Goal: Ask a question

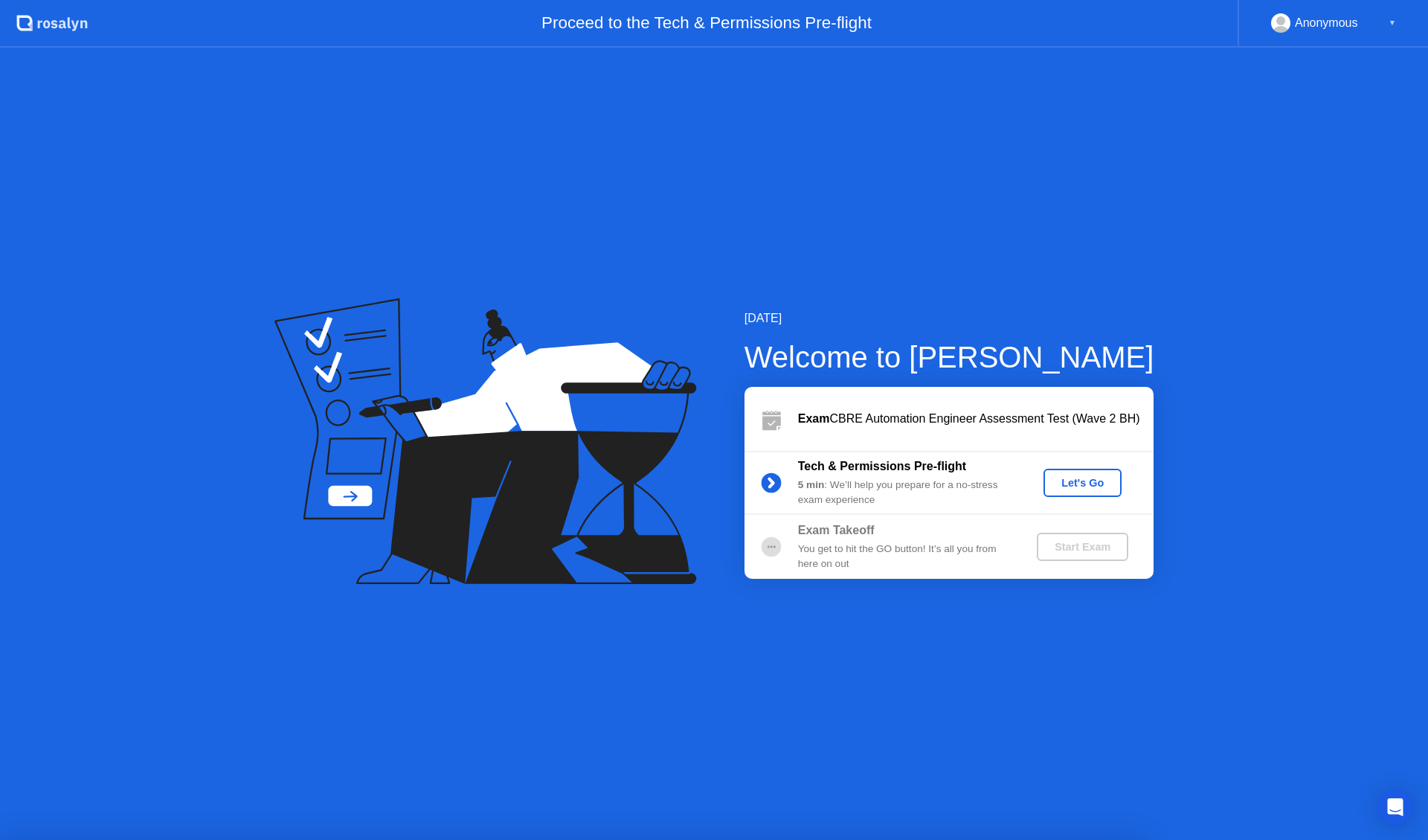
click at [1393, 802] on icon "Open Intercom Messenger" at bounding box center [1394, 806] width 17 height 19
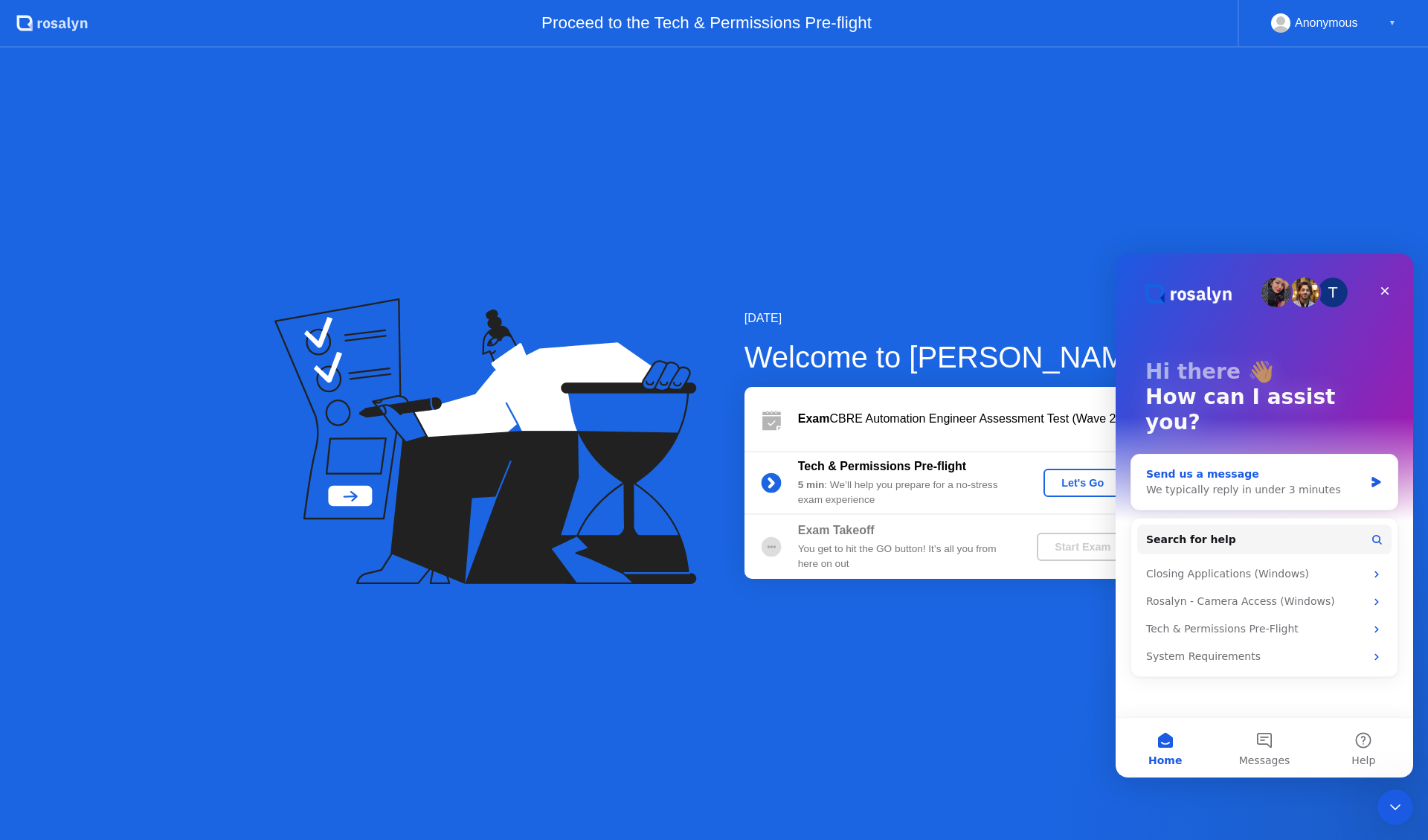
click at [1289, 482] on div "We typically reply in under 3 minutes" at bounding box center [1255, 490] width 218 height 16
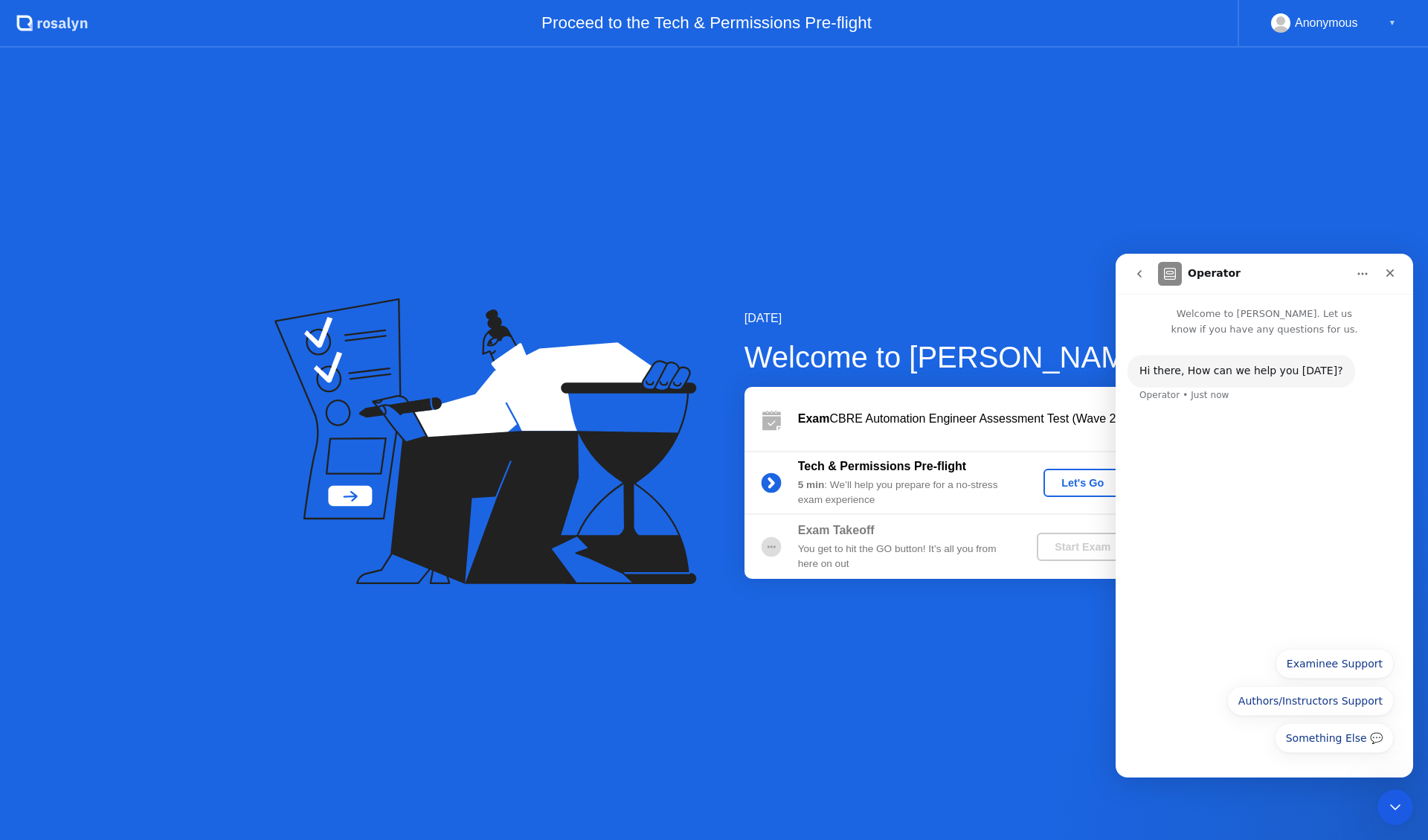
click at [1222, 761] on div "Something Else 💬 Examinee Support Authors/Instructors Support Something Else 💬" at bounding box center [1265, 701] width 298 height 126
click at [1194, 597] on div "Hi ​there, How can we help you [DATE]? Operator • Just now" at bounding box center [1265, 487] width 298 height 302
click at [1204, 483] on div "Hi ​there, How can we help you [DATE]? Operator • Just now" at bounding box center [1265, 487] width 298 height 302
click at [1260, 420] on div "Hi ​there, How can we help you [DATE]? Operator • Just now" at bounding box center [1265, 487] width 298 height 302
drag, startPoint x: 1269, startPoint y: 419, endPoint x: 1278, endPoint y: 423, distance: 9.8
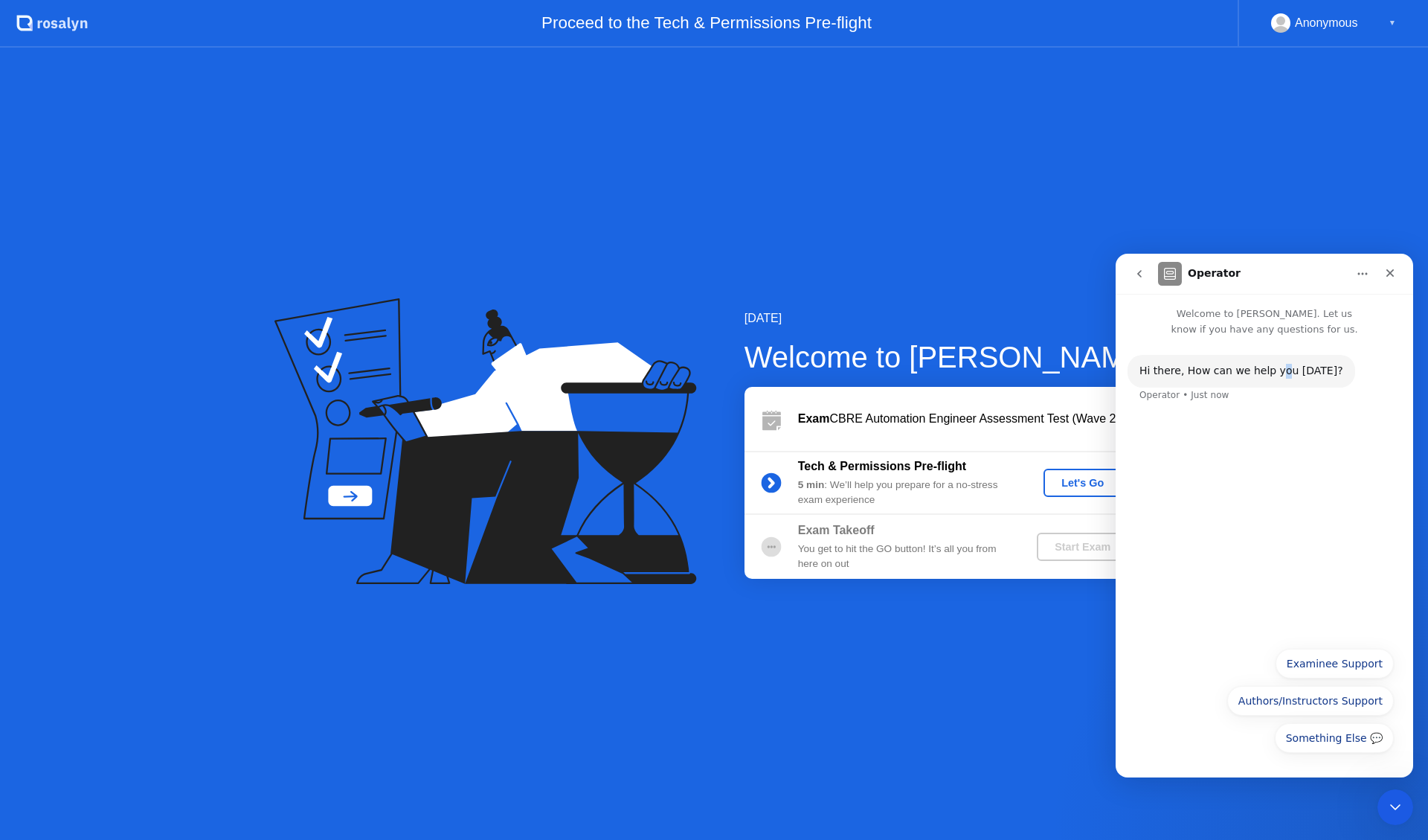
click at [1278, 423] on div "Hi ​there, How can we help you [DATE]? Operator • Just now" at bounding box center [1265, 487] width 298 height 302
drag, startPoint x: 1299, startPoint y: 456, endPoint x: 1309, endPoint y: 500, distance: 45.1
click at [1305, 472] on div "Hi ​there, How can we help you [DATE]? Operator • Just now" at bounding box center [1265, 487] width 298 height 302
click at [1310, 525] on div "Hi ​there, How can we help you [DATE]? Operator • Just now" at bounding box center [1265, 487] width 298 height 302
drag, startPoint x: 1309, startPoint y: 525, endPoint x: 1302, endPoint y: 521, distance: 8.1
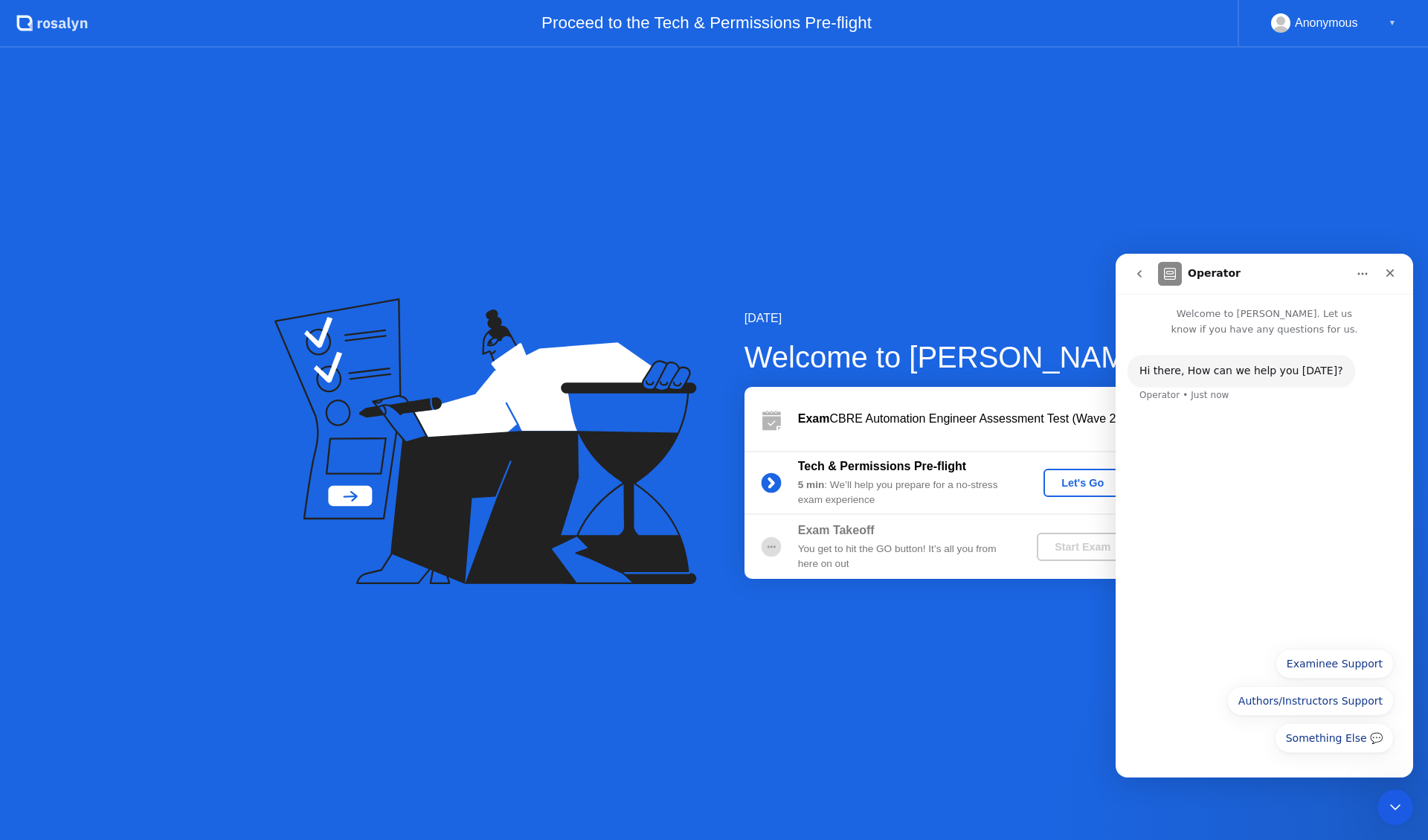
click at [1308, 525] on div "Hi ​there, How can we help you [DATE]? Operator • Just now" at bounding box center [1265, 487] width 298 height 302
drag, startPoint x: 1292, startPoint y: 511, endPoint x: 1284, endPoint y: 510, distance: 8.1
click at [1290, 511] on div "Hi ​there, How can we help you [DATE]? Operator • Just now" at bounding box center [1265, 487] width 298 height 302
click at [1195, 399] on div "Operator • Just now" at bounding box center [1184, 395] width 90 height 9
click at [1261, 405] on div "Hi ​there, How can we help you [DATE]? Operator • Just now" at bounding box center [1265, 388] width 274 height 66
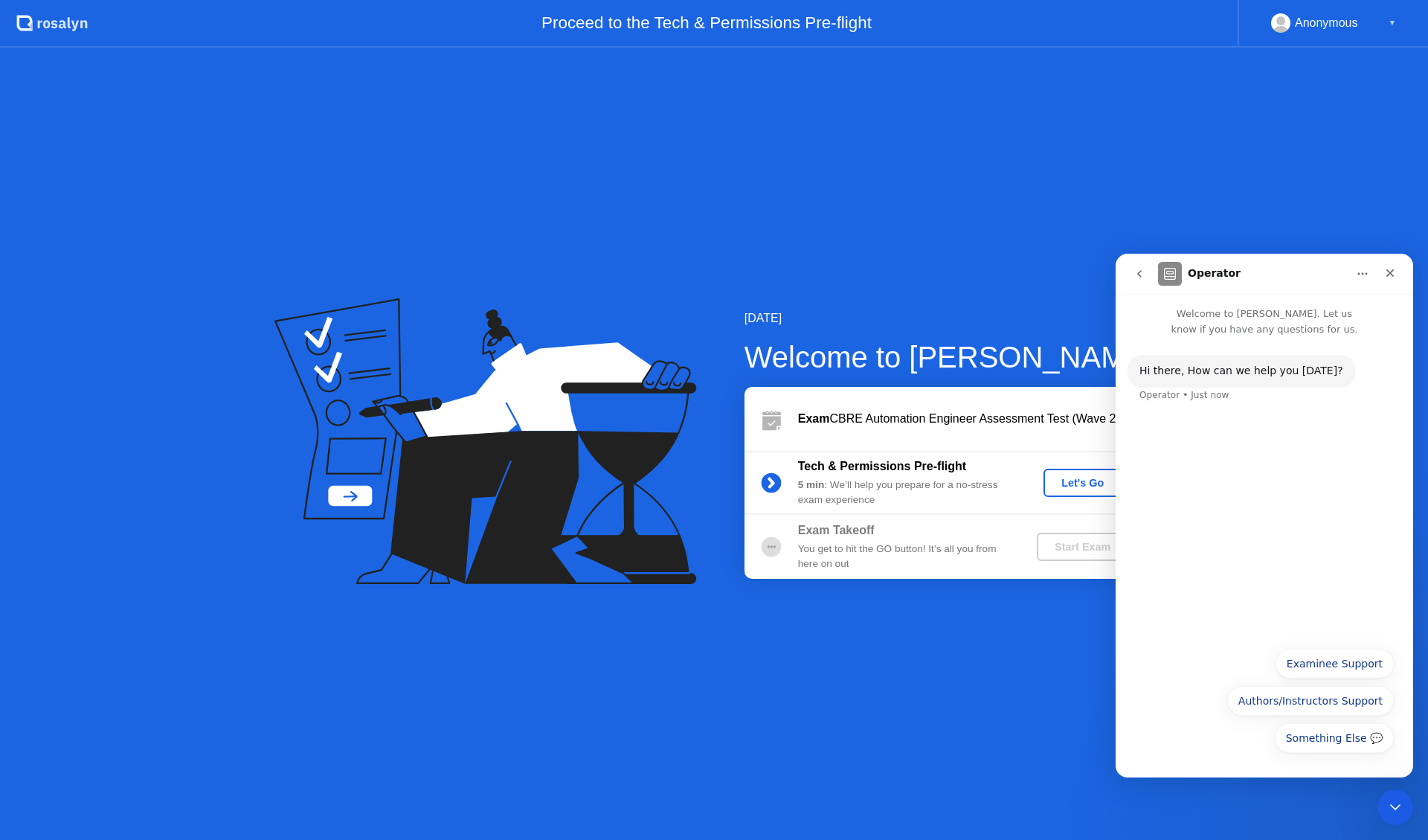
click at [1228, 761] on div "Something Else 💬 Examinee Support Authors/Instructors Support Something Else 💬" at bounding box center [1265, 701] width 298 height 126
click at [1365, 757] on div "Something Else 💬 Examinee Support Authors/Instructors Support Something Else 💬" at bounding box center [1265, 704] width 259 height 112
click at [1368, 734] on button "Something Else 💬" at bounding box center [1333, 737] width 119 height 30
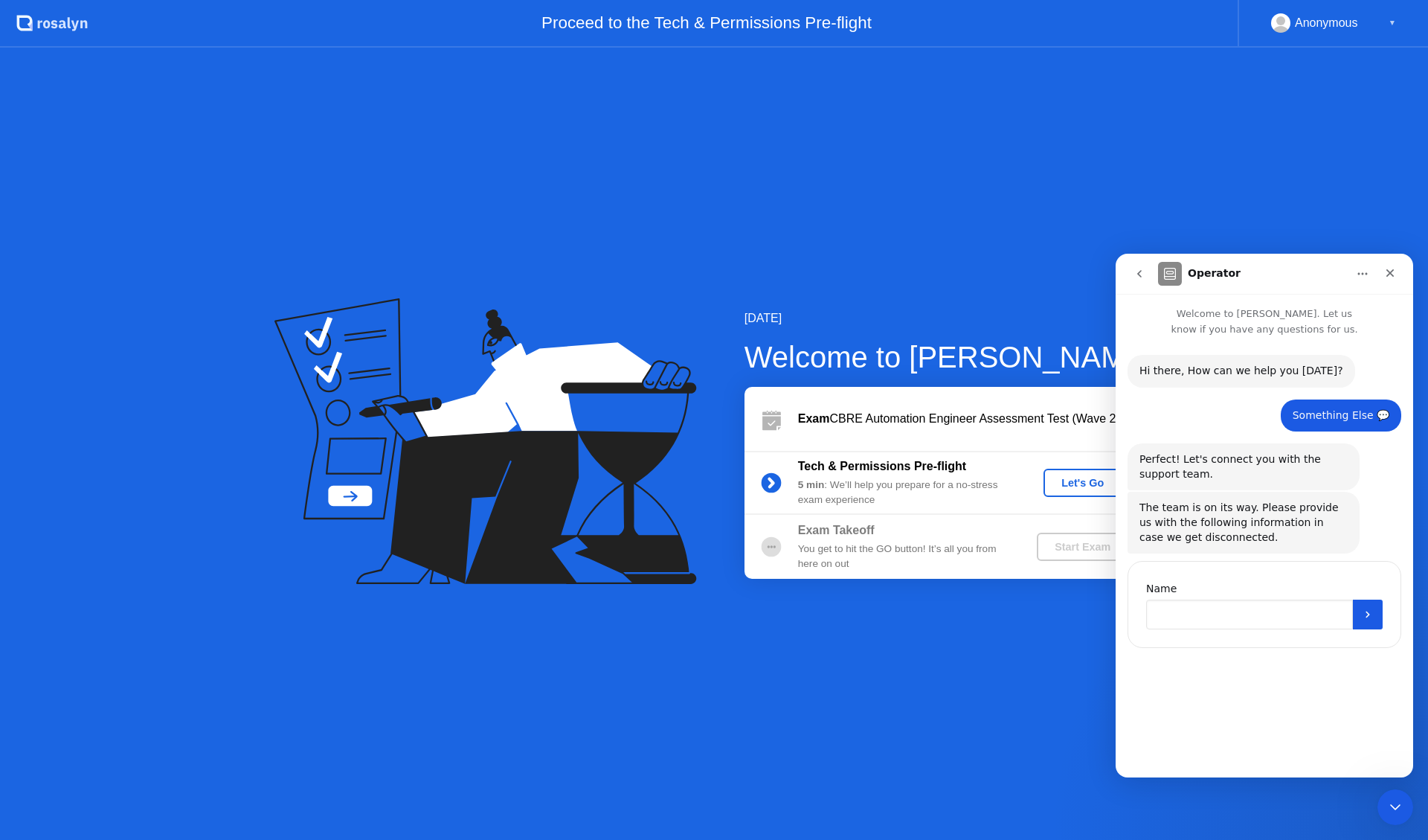
click at [1216, 625] on input "Name" at bounding box center [1249, 615] width 206 height 30
type input "**********"
click at [1367, 623] on button "Submit" at bounding box center [1368, 615] width 30 height 30
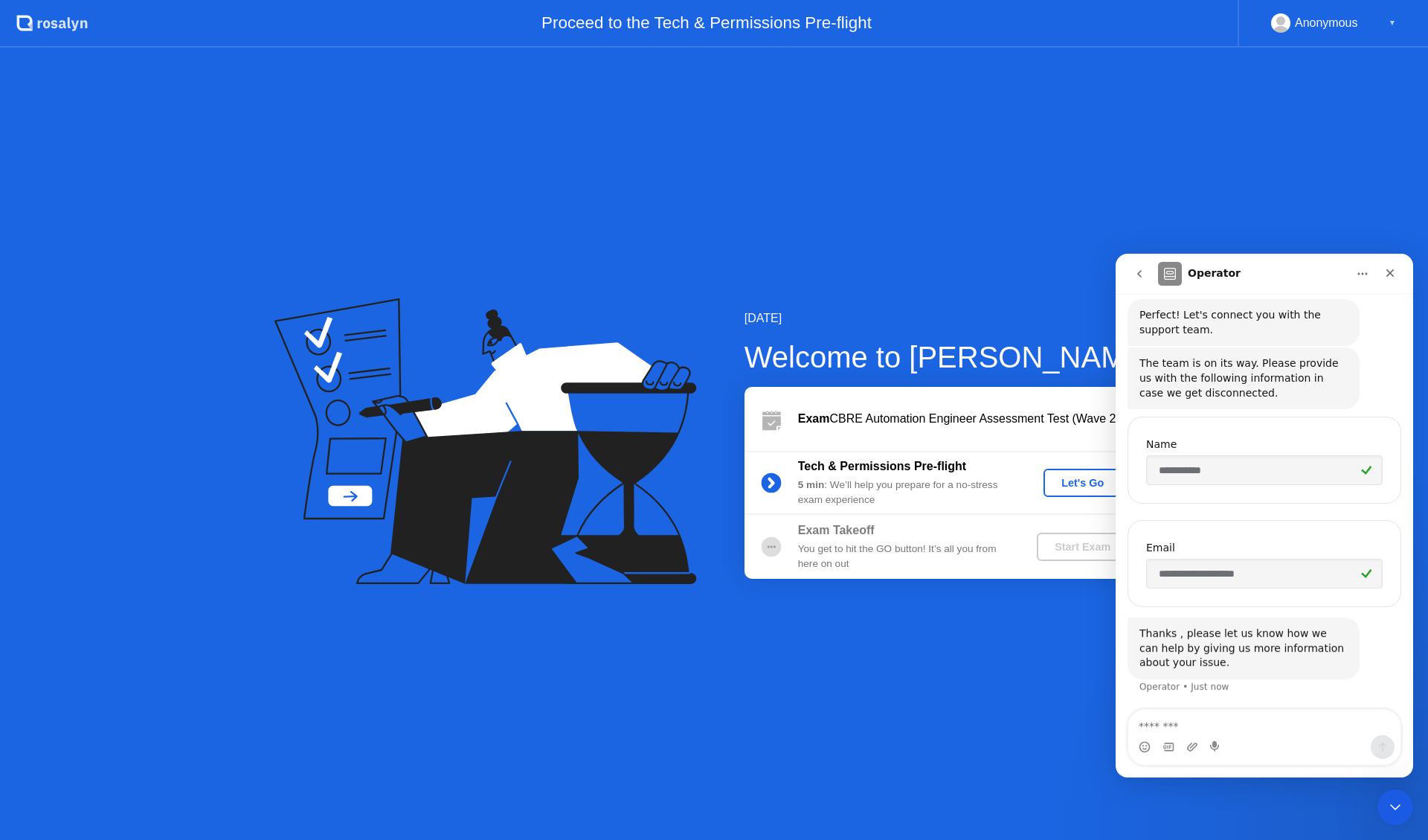
scroll to position [145, 0]
click at [1278, 721] on textarea "Message…" at bounding box center [1264, 721] width 272 height 25
type textarea "**********"
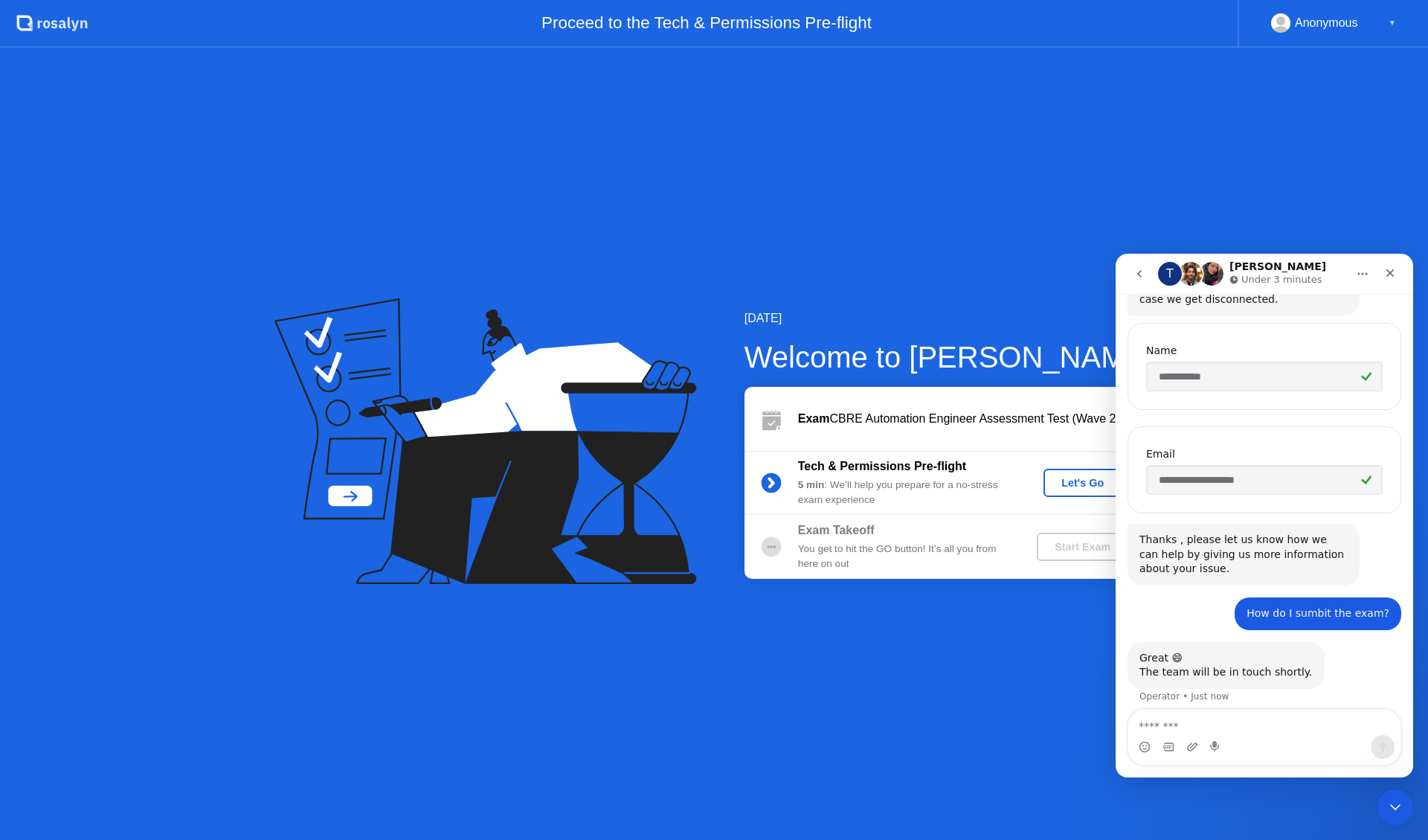
scroll to position [248, 0]
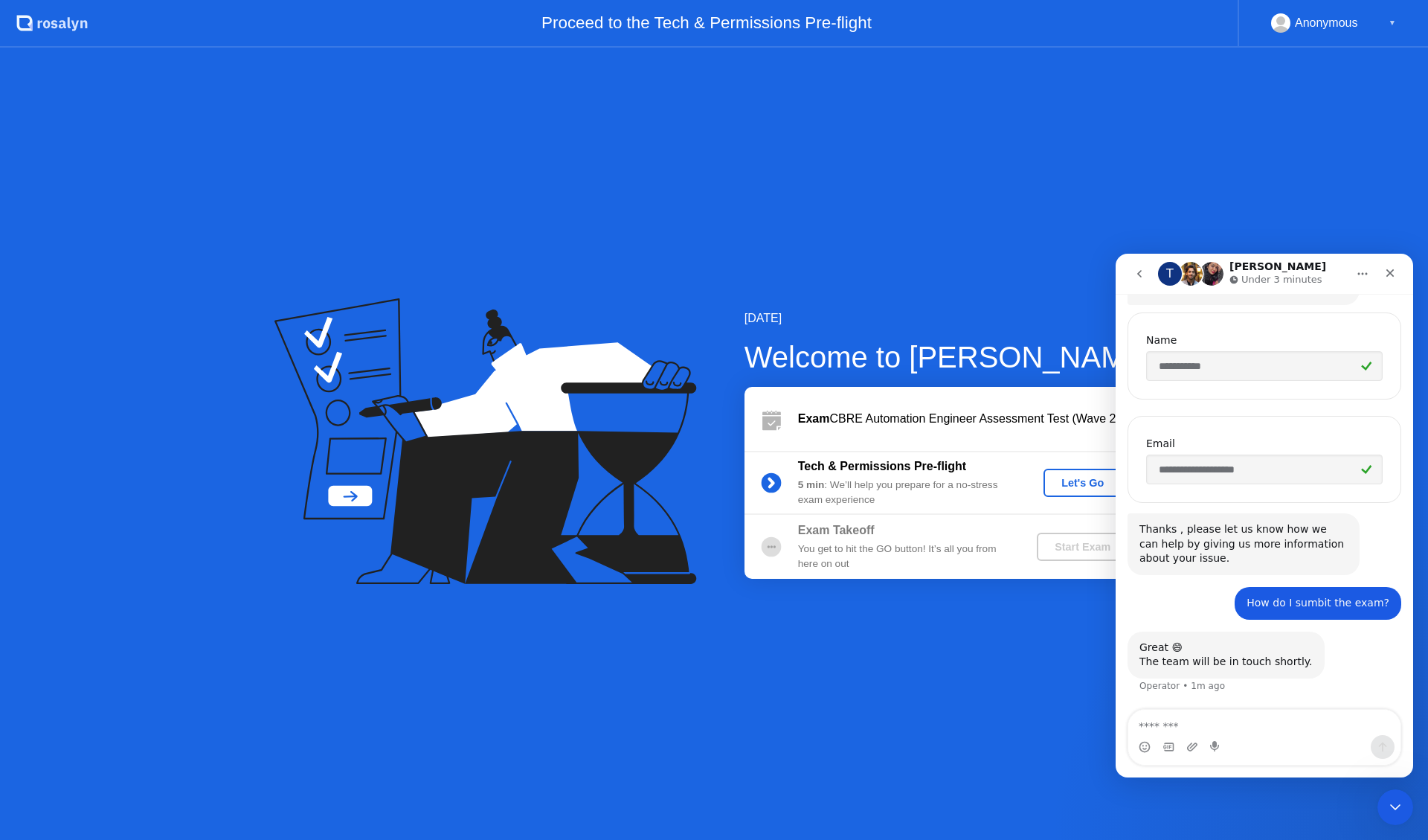
click at [1372, 282] on button "Home" at bounding box center [1362, 273] width 28 height 28
click at [1282, 209] on div "[DATE] Welcome to [PERSON_NAME] Exam CBRE Automation Engineer Assessment Test (…" at bounding box center [714, 443] width 1428 height 792
click at [1355, 266] on button "Home" at bounding box center [1362, 273] width 28 height 28
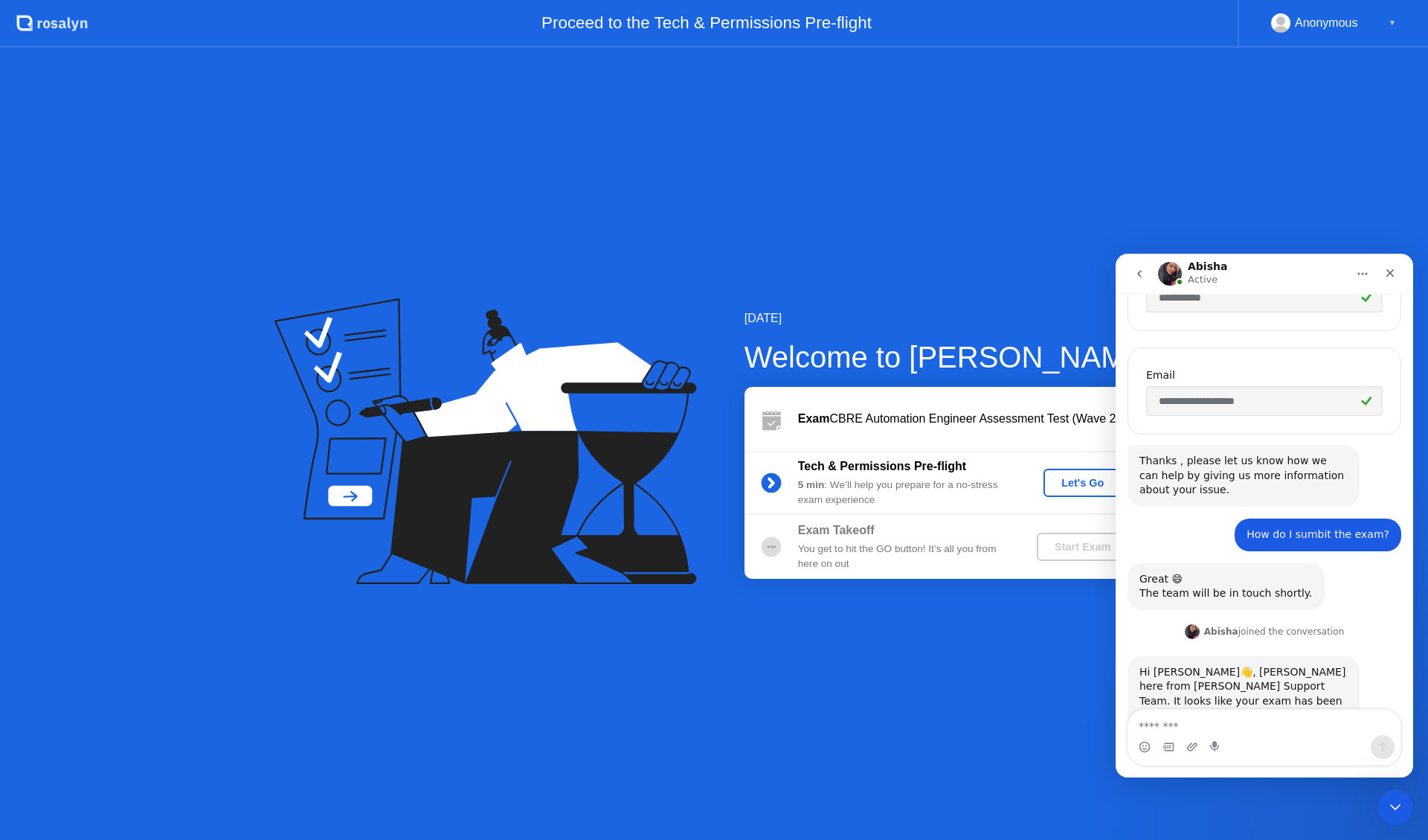
scroll to position [357, 0]
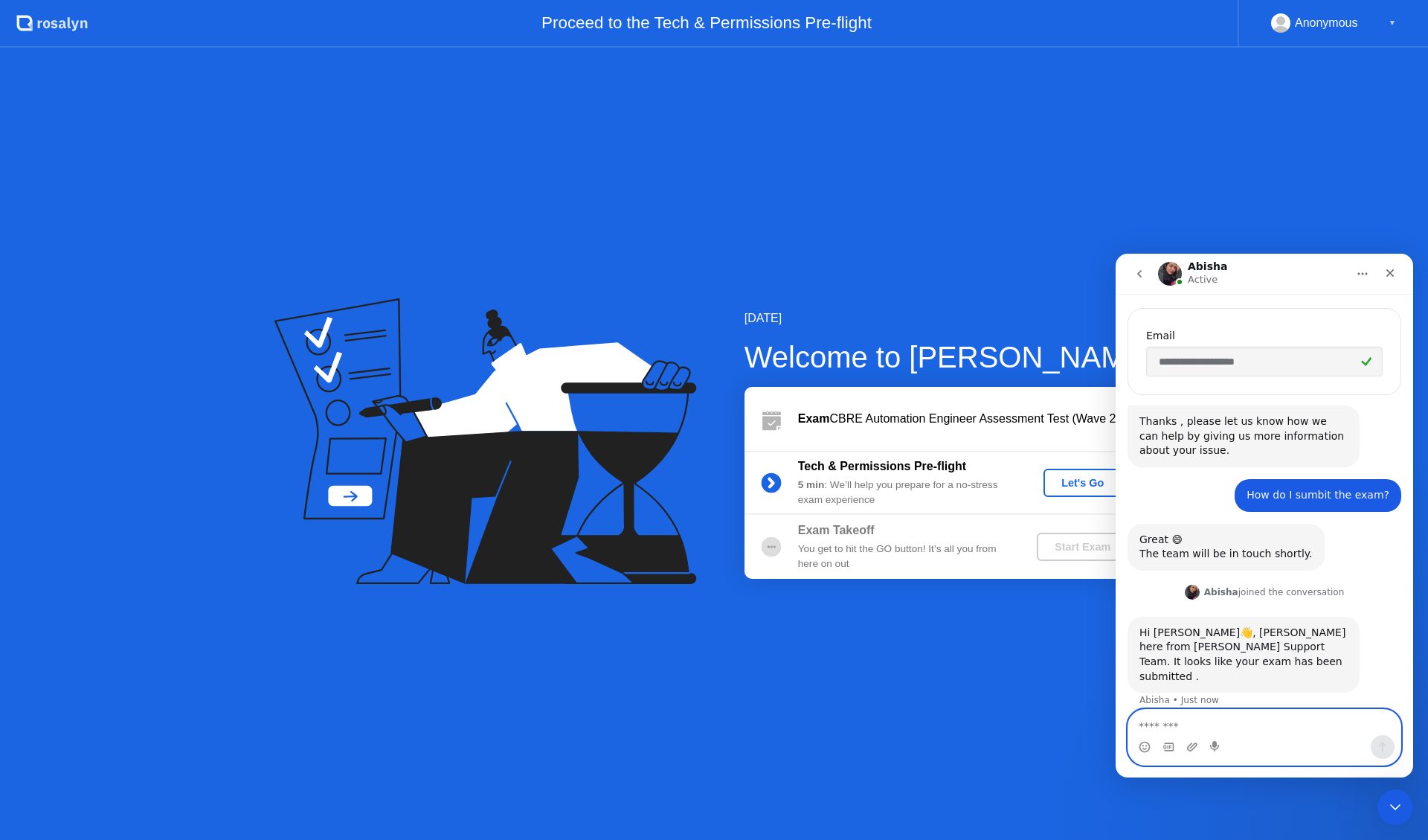
click at [1265, 714] on textarea "Message…" at bounding box center [1264, 721] width 272 height 25
type textarea "**********"
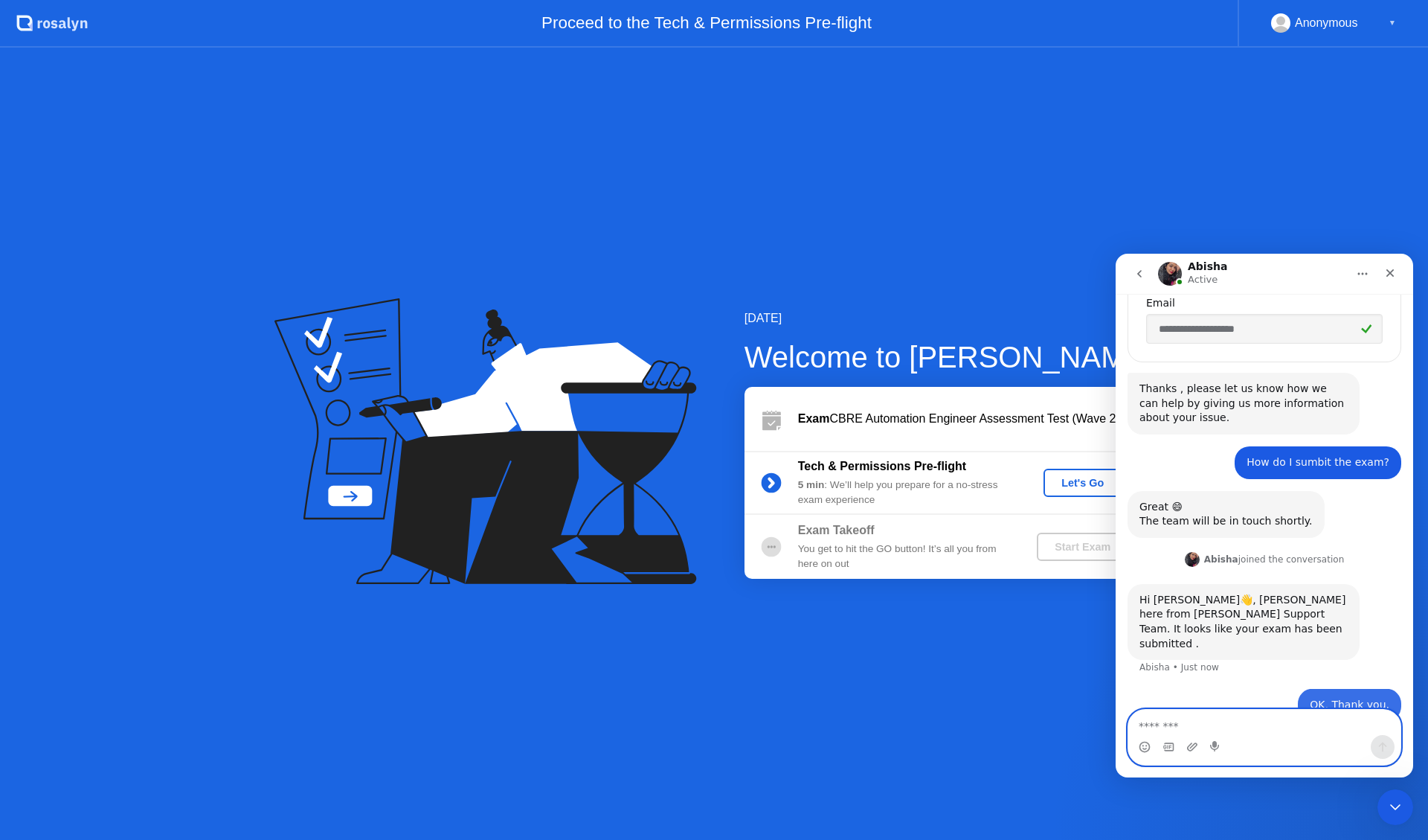
scroll to position [401, 0]
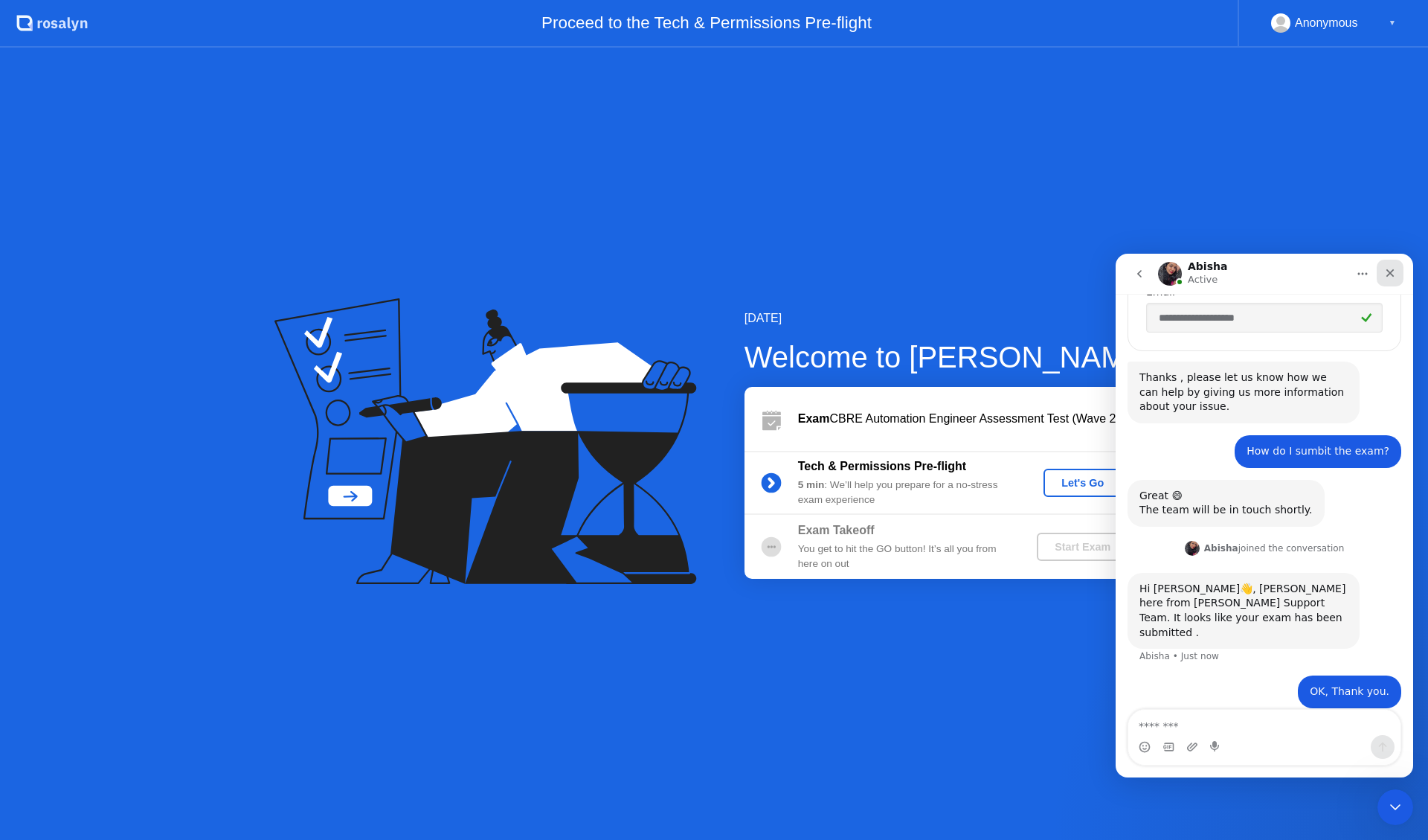
click at [1391, 260] on div "Close" at bounding box center [1390, 272] width 27 height 27
